Goal: Transaction & Acquisition: Purchase product/service

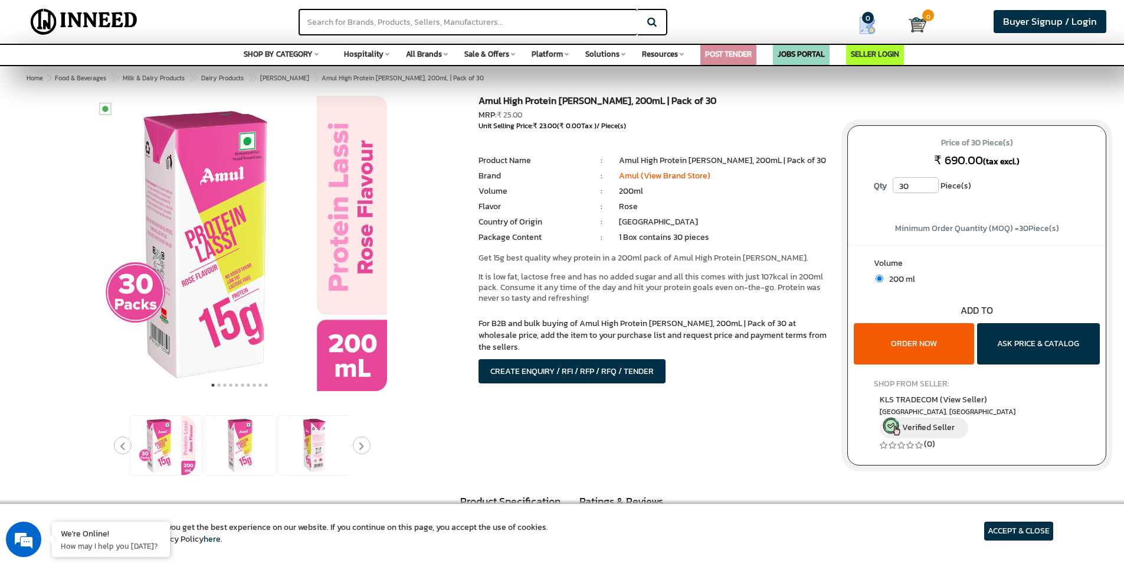
click at [368, 449] on button "Next" at bounding box center [362, 445] width 18 height 18
click at [358, 446] on button "Next" at bounding box center [362, 445] width 18 height 18
click at [330, 446] on img at bounding box center [314, 445] width 59 height 59
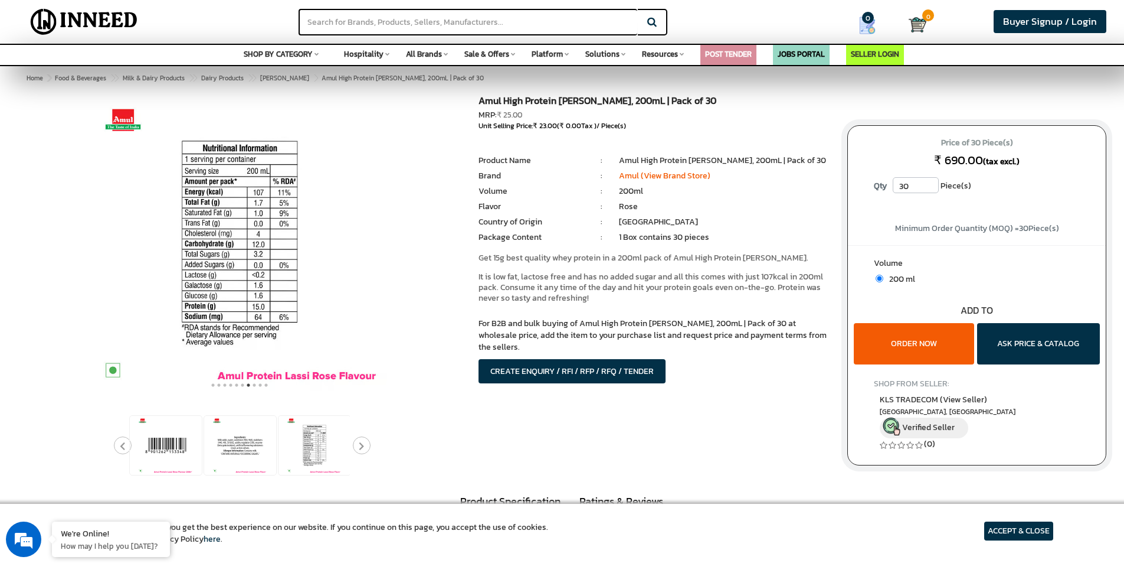
click at [928, 348] on button "ORDER NOW" at bounding box center [914, 343] width 120 height 41
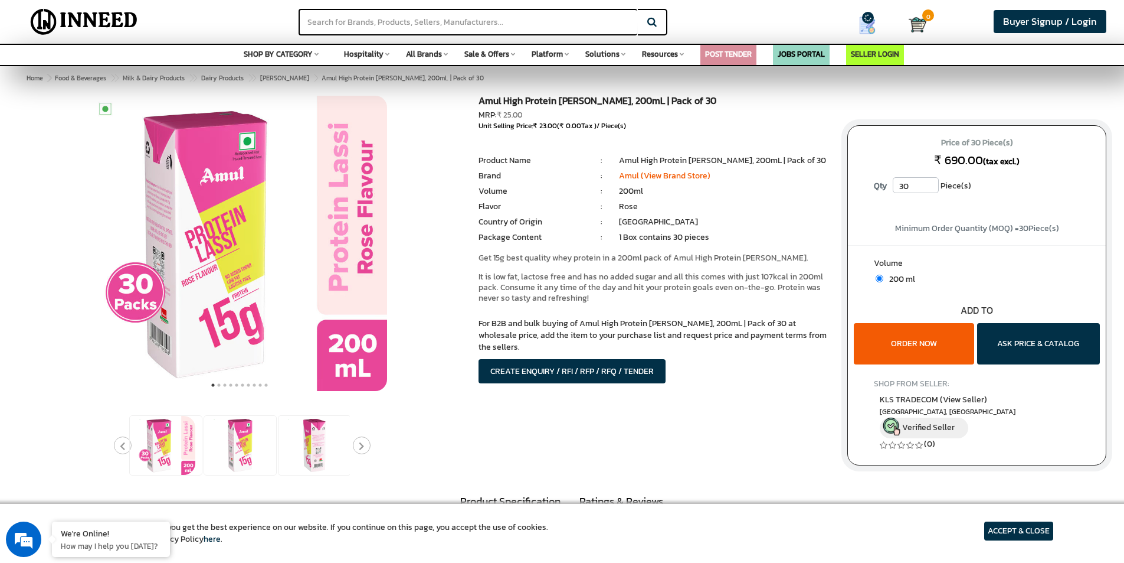
click at [977, 311] on div "ADD TO" at bounding box center [977, 310] width 258 height 14
click at [889, 344] on button "ORDER NOW" at bounding box center [914, 343] width 120 height 41
